Goal: Feedback & Contribution: Contribute content

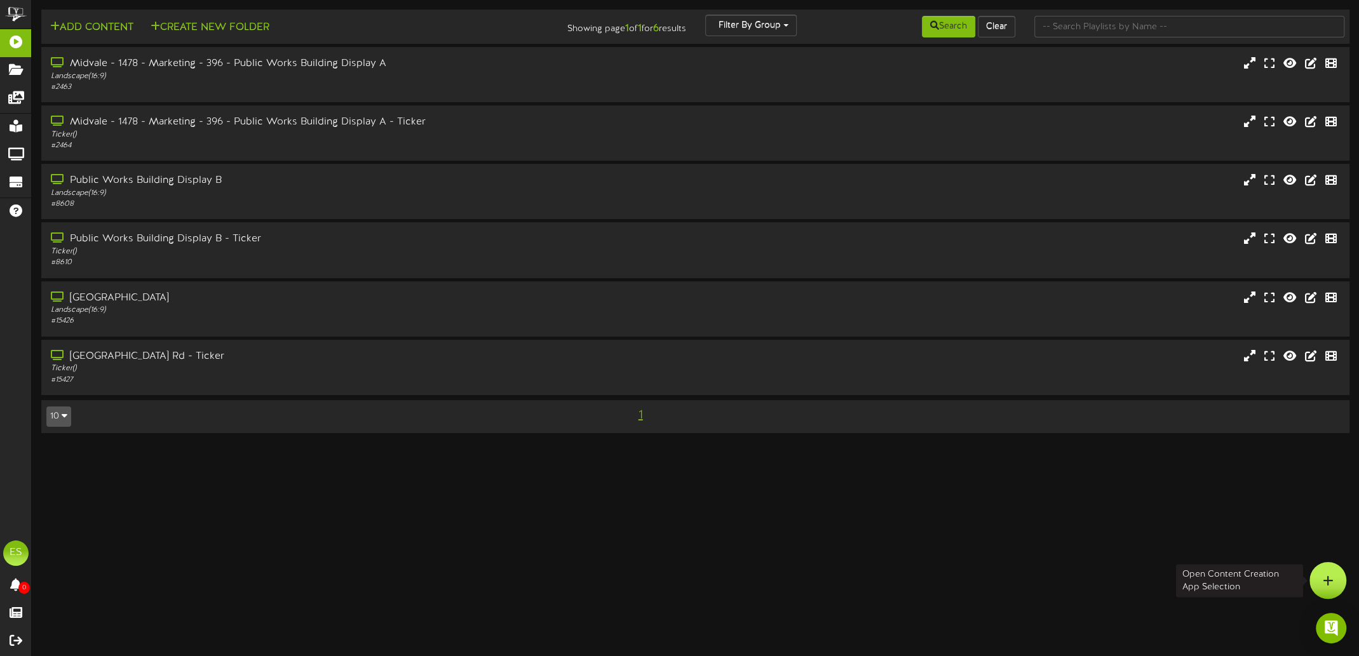
click at [1328, 577] on icon at bounding box center [1327, 580] width 11 height 11
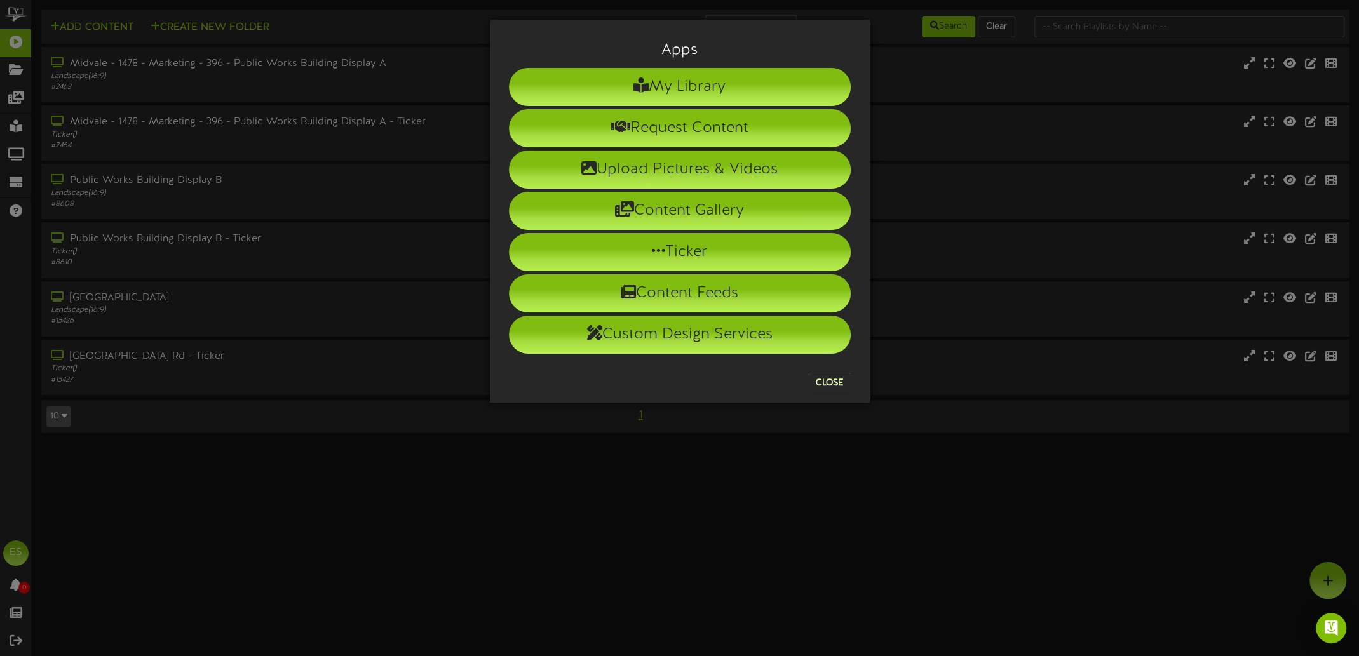
click at [584, 546] on div "Apps My Library Request Content Upload Pictures & Videos Content Gallery Ticker…" at bounding box center [679, 328] width 1359 height 656
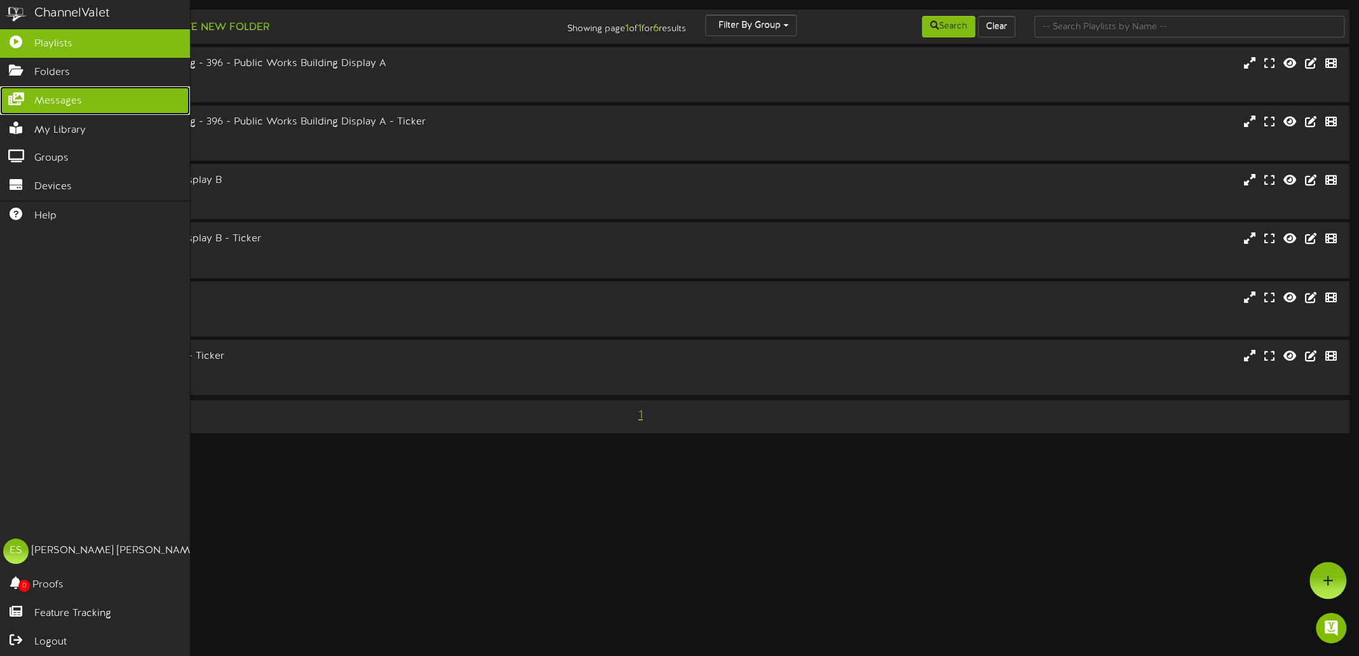
click at [55, 106] on link "Messages" at bounding box center [95, 100] width 190 height 29
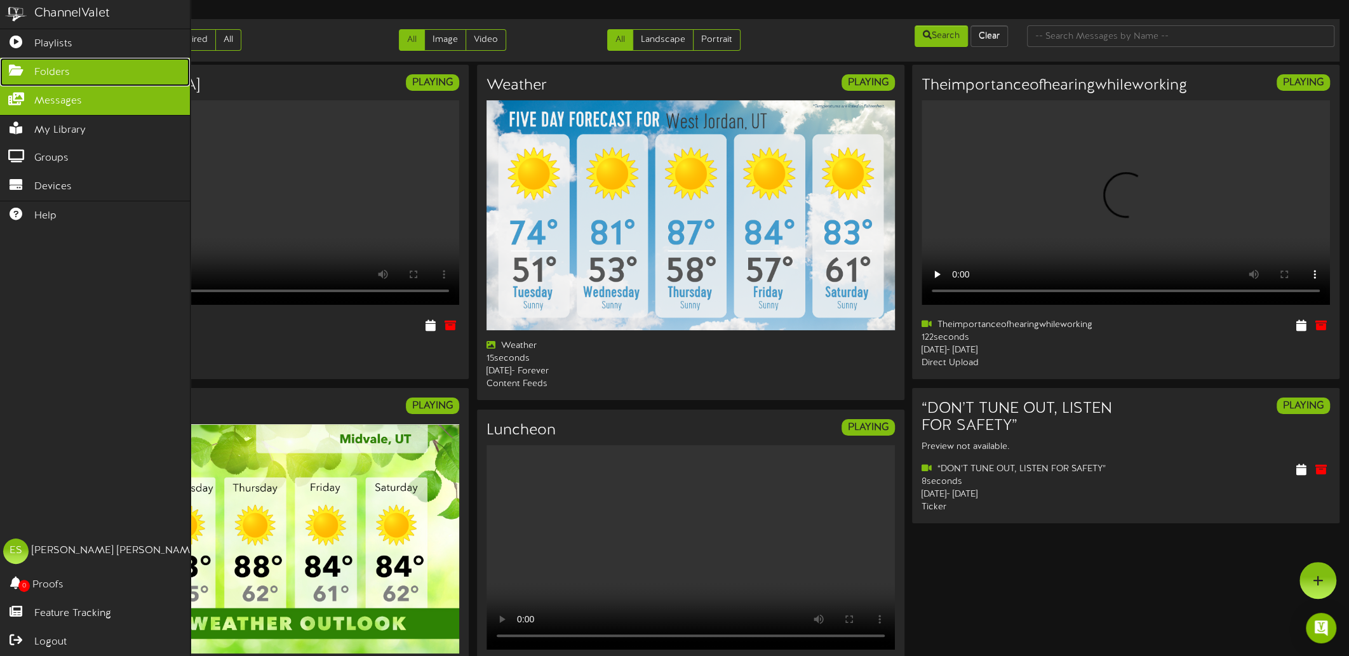
click at [96, 76] on link "Folders" at bounding box center [95, 72] width 190 height 29
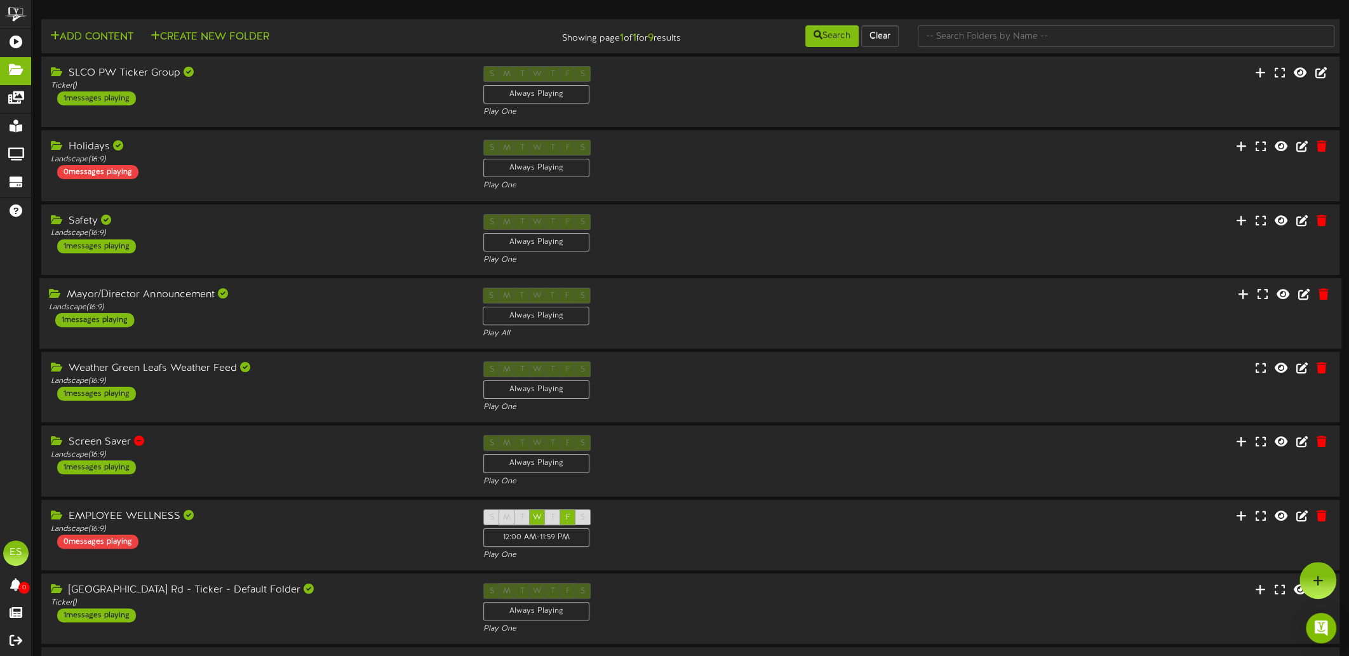
click at [746, 309] on div "S M T W T F S Always Playing Play All" at bounding box center [690, 314] width 434 height 52
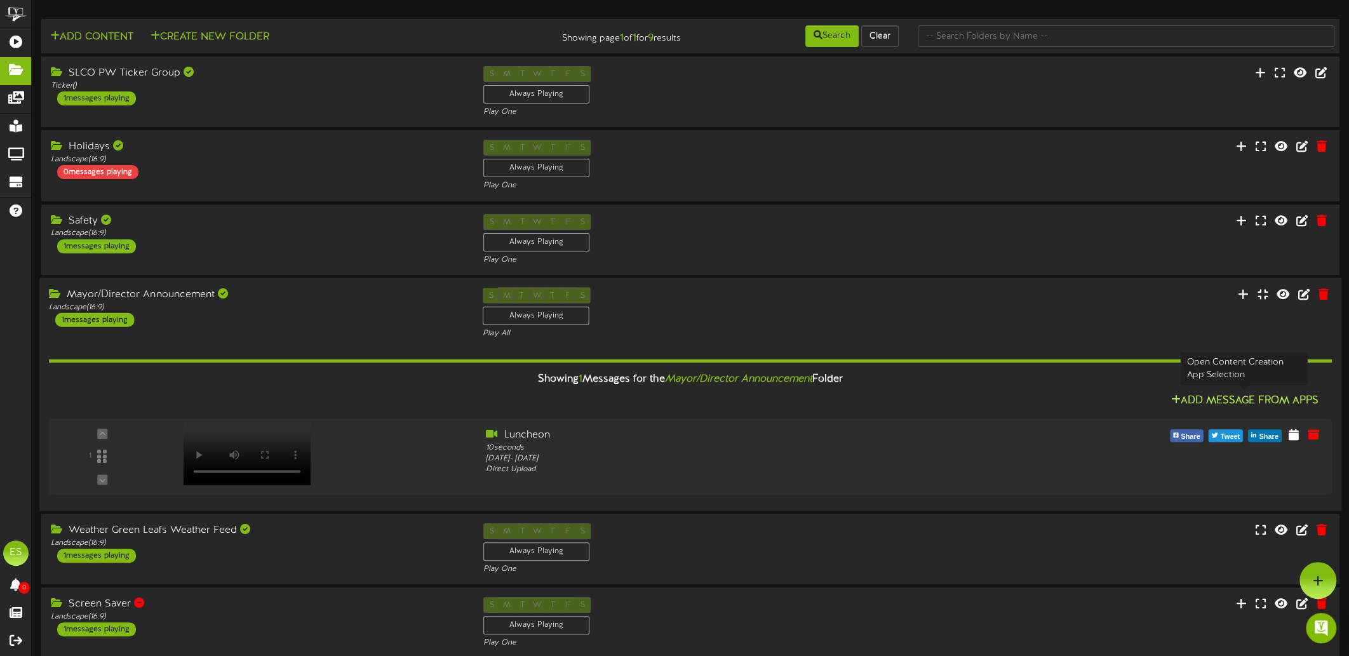
click at [1208, 396] on button "Add Message From Apps" at bounding box center [1245, 401] width 156 height 16
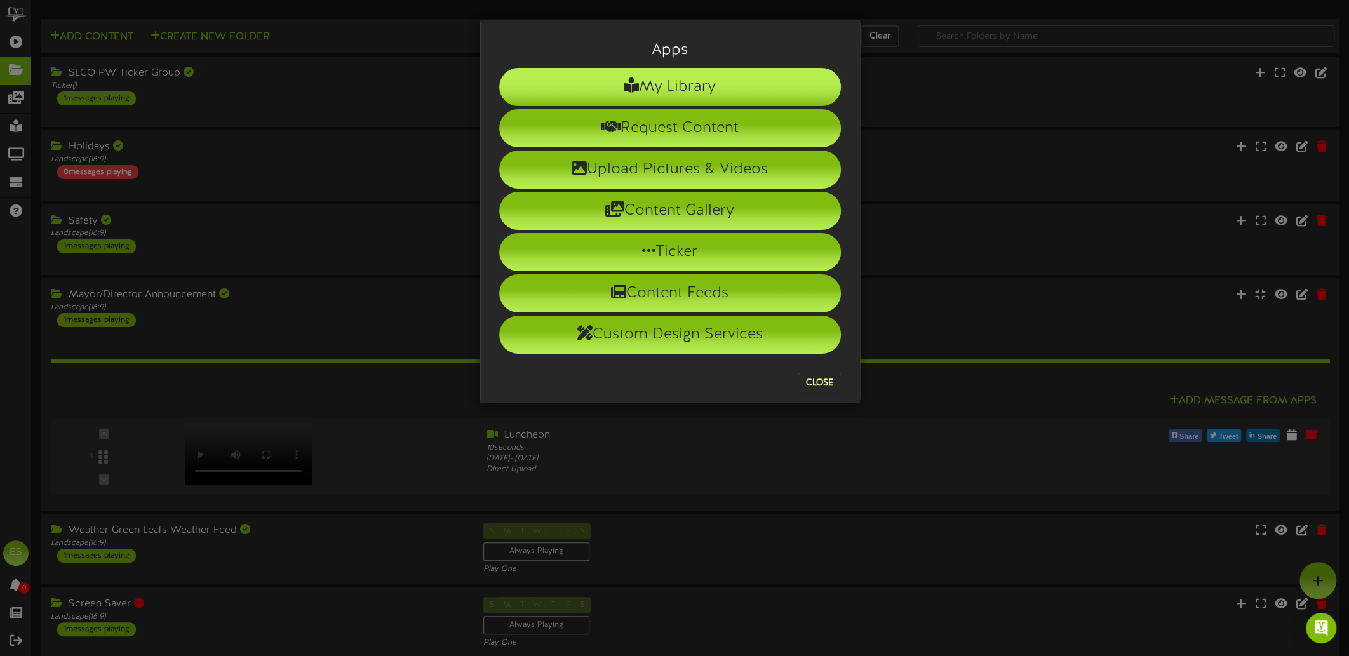
click at [675, 87] on li "My Library" at bounding box center [670, 87] width 342 height 38
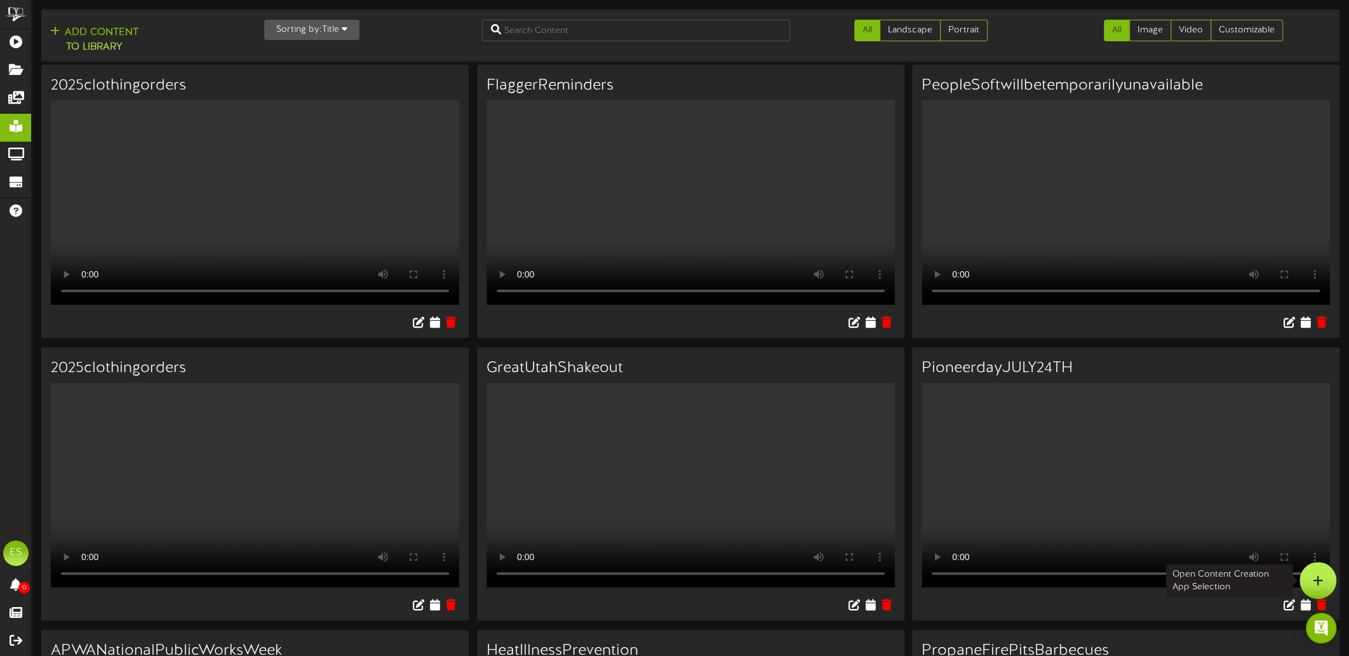
click at [1331, 585] on div at bounding box center [1318, 580] width 37 height 37
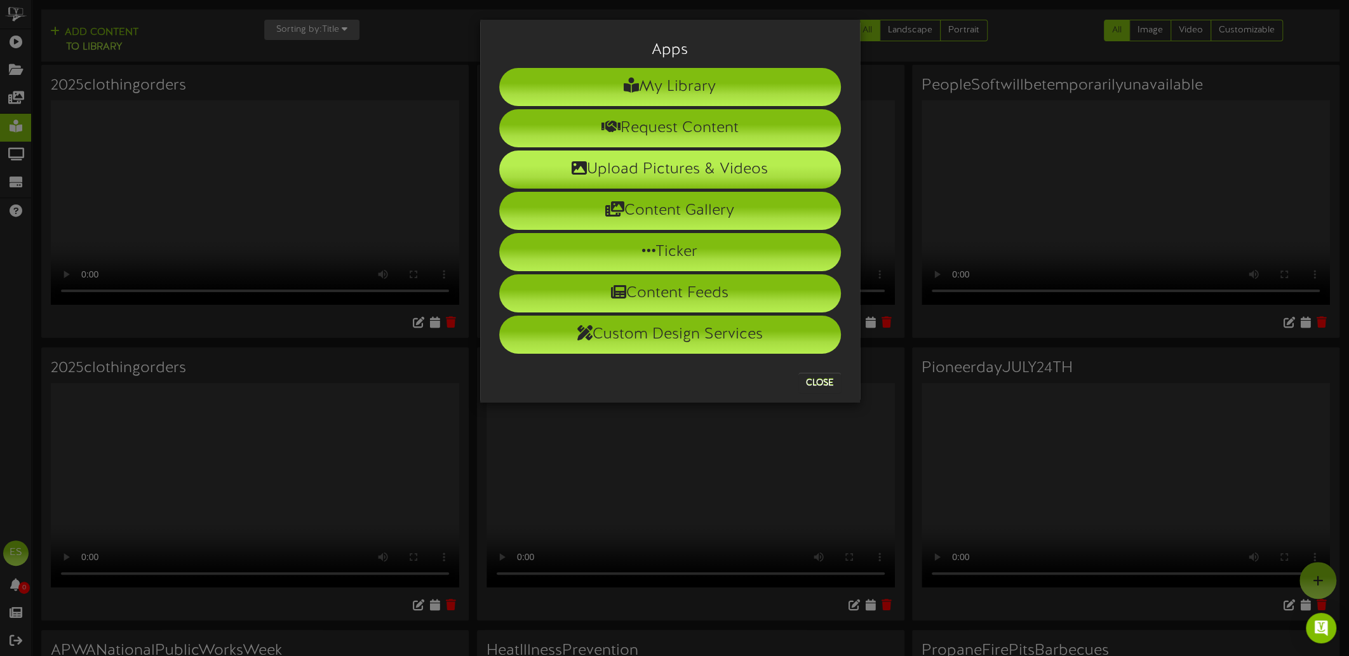
click at [633, 175] on li "Upload Pictures & Videos" at bounding box center [670, 170] width 342 height 38
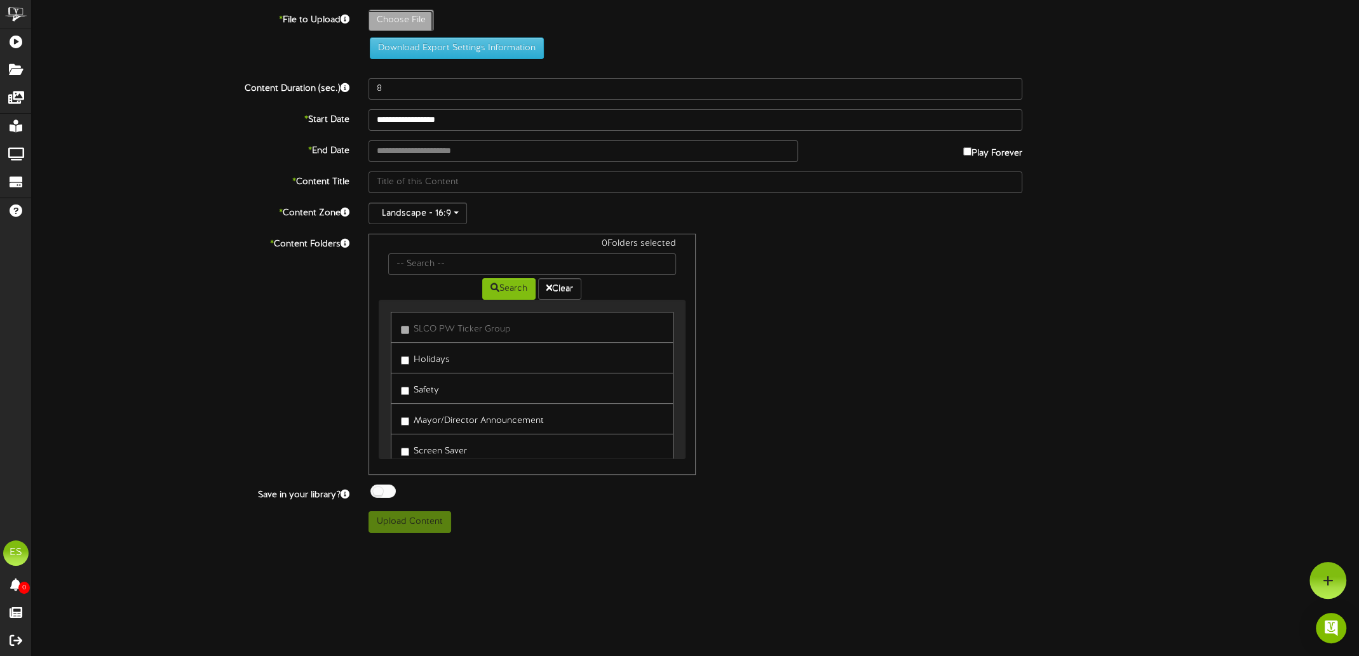
type input "**********"
type input "2025clothingorders"
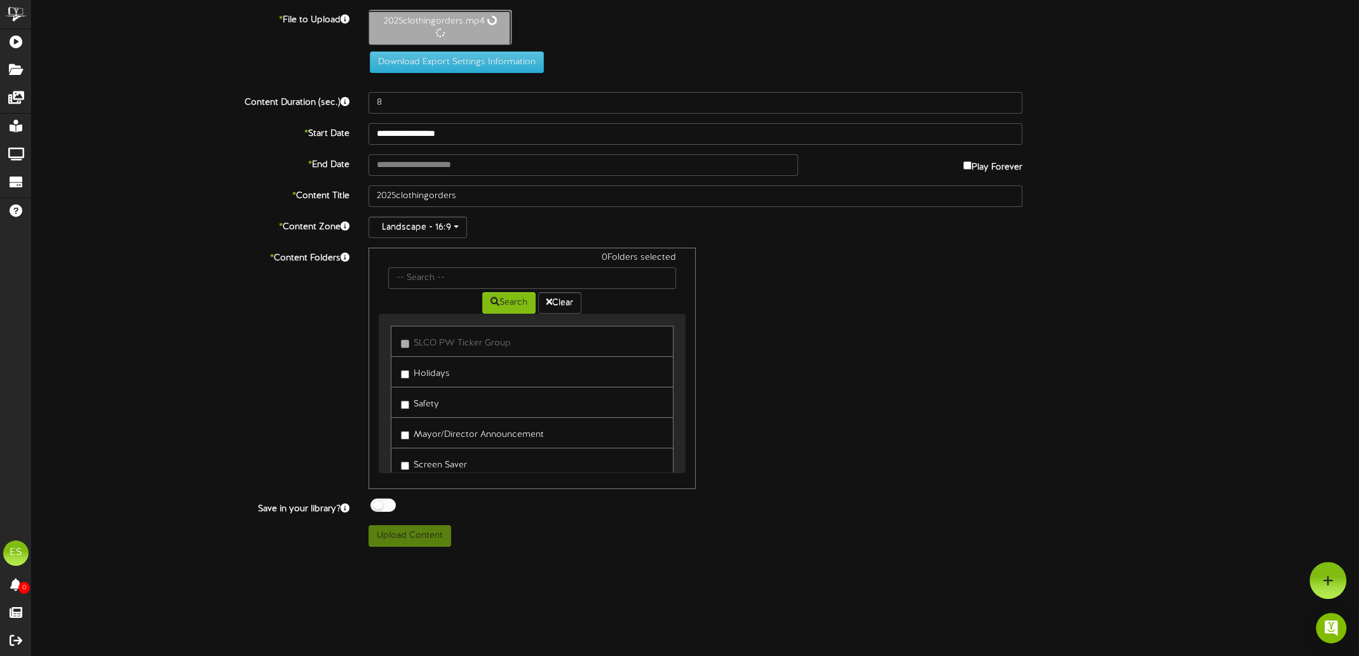
type input "20"
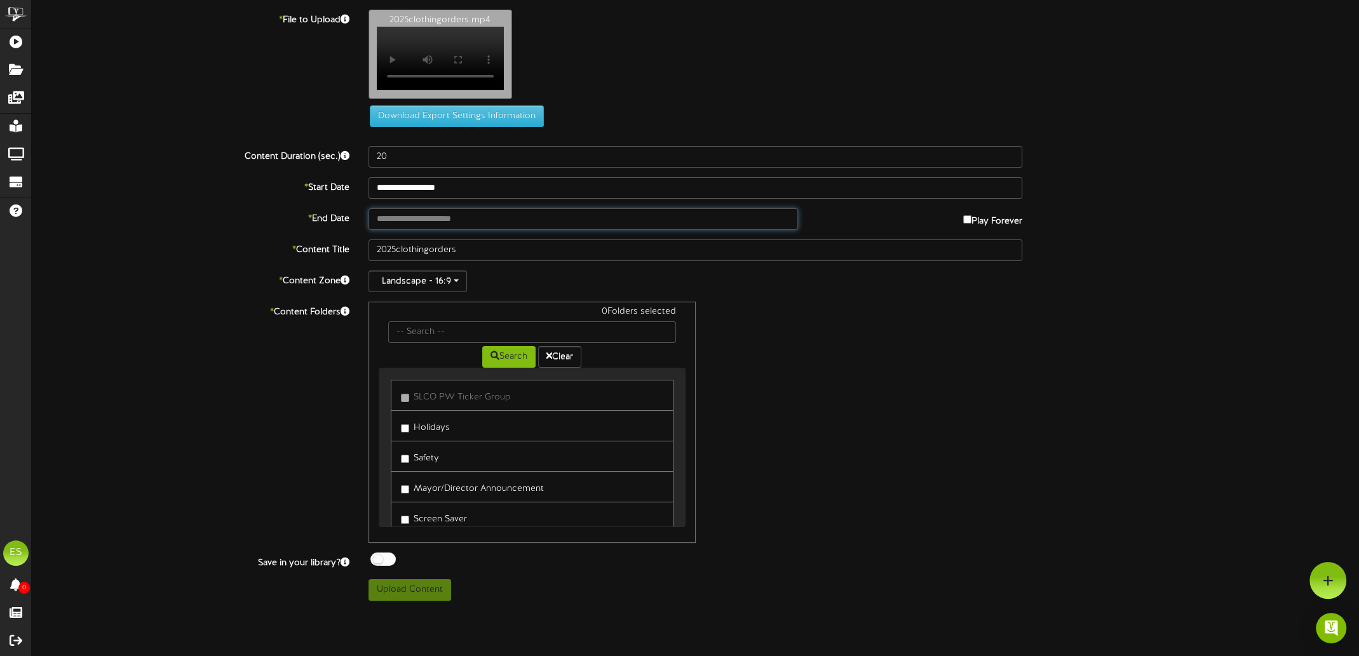
click at [447, 222] on input "text" at bounding box center [582, 219] width 429 height 22
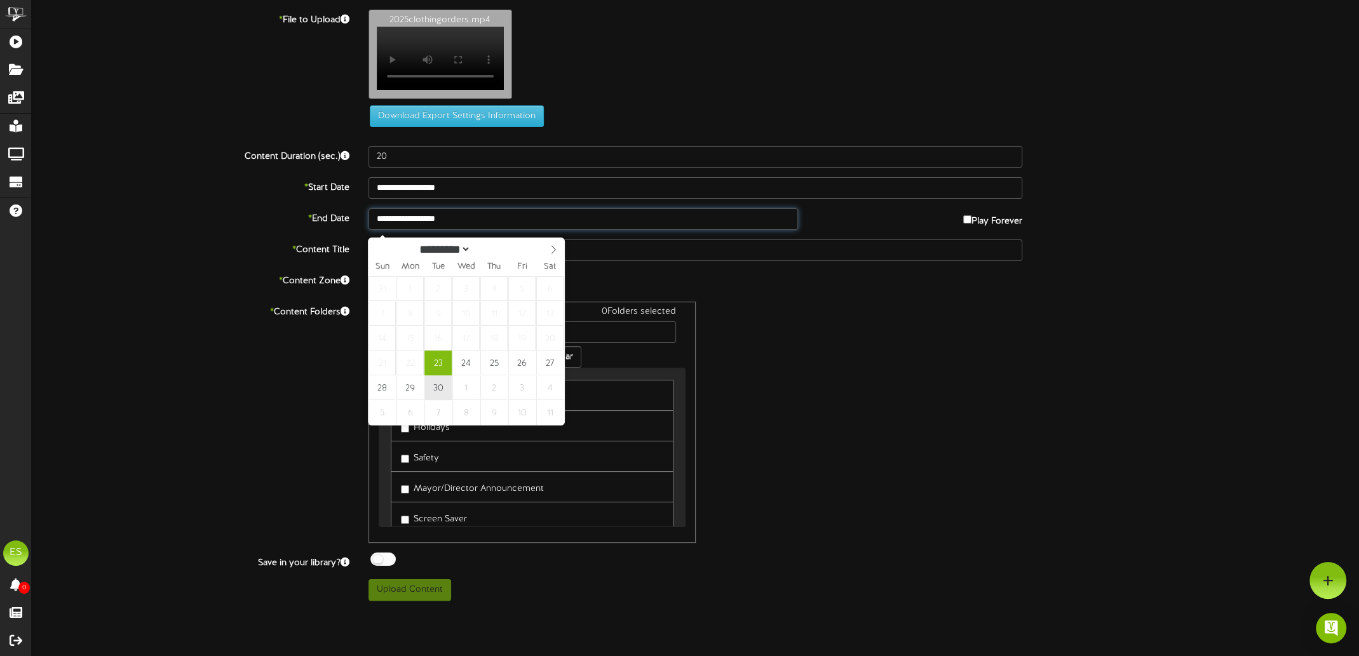
type input "**********"
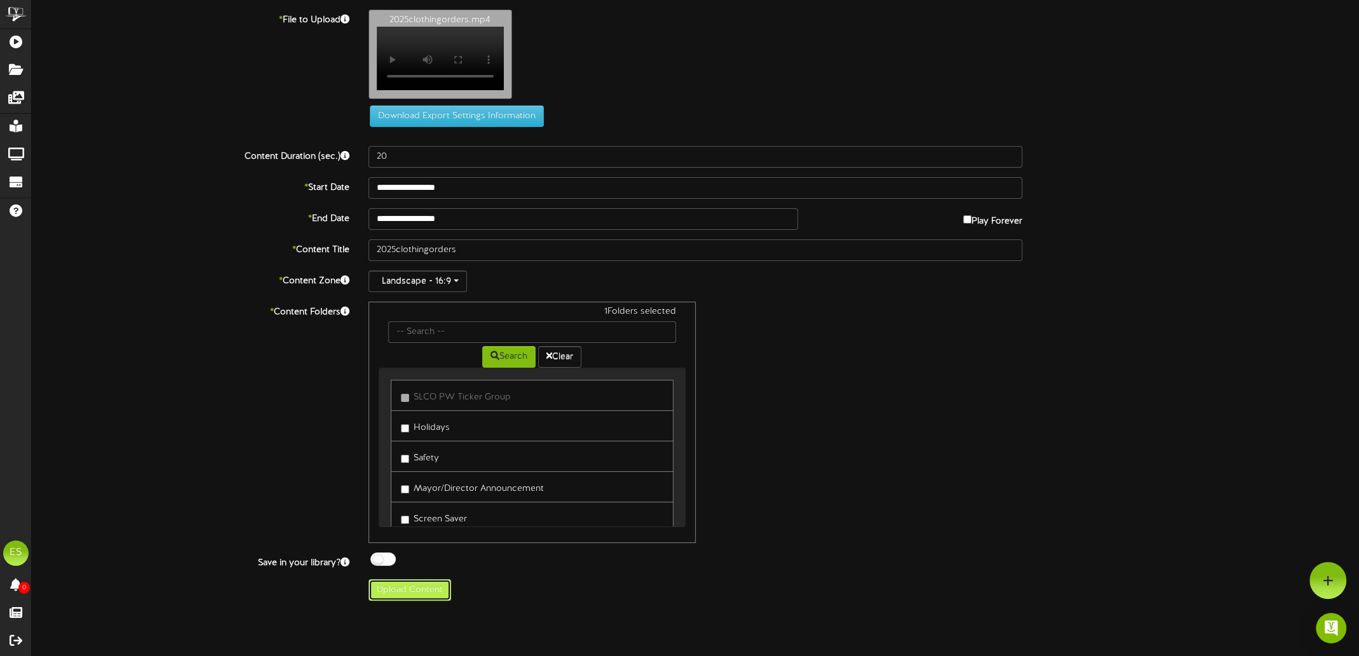
click at [420, 600] on button "Upload Content" at bounding box center [409, 590] width 83 height 22
